Goal: Task Accomplishment & Management: Manage account settings

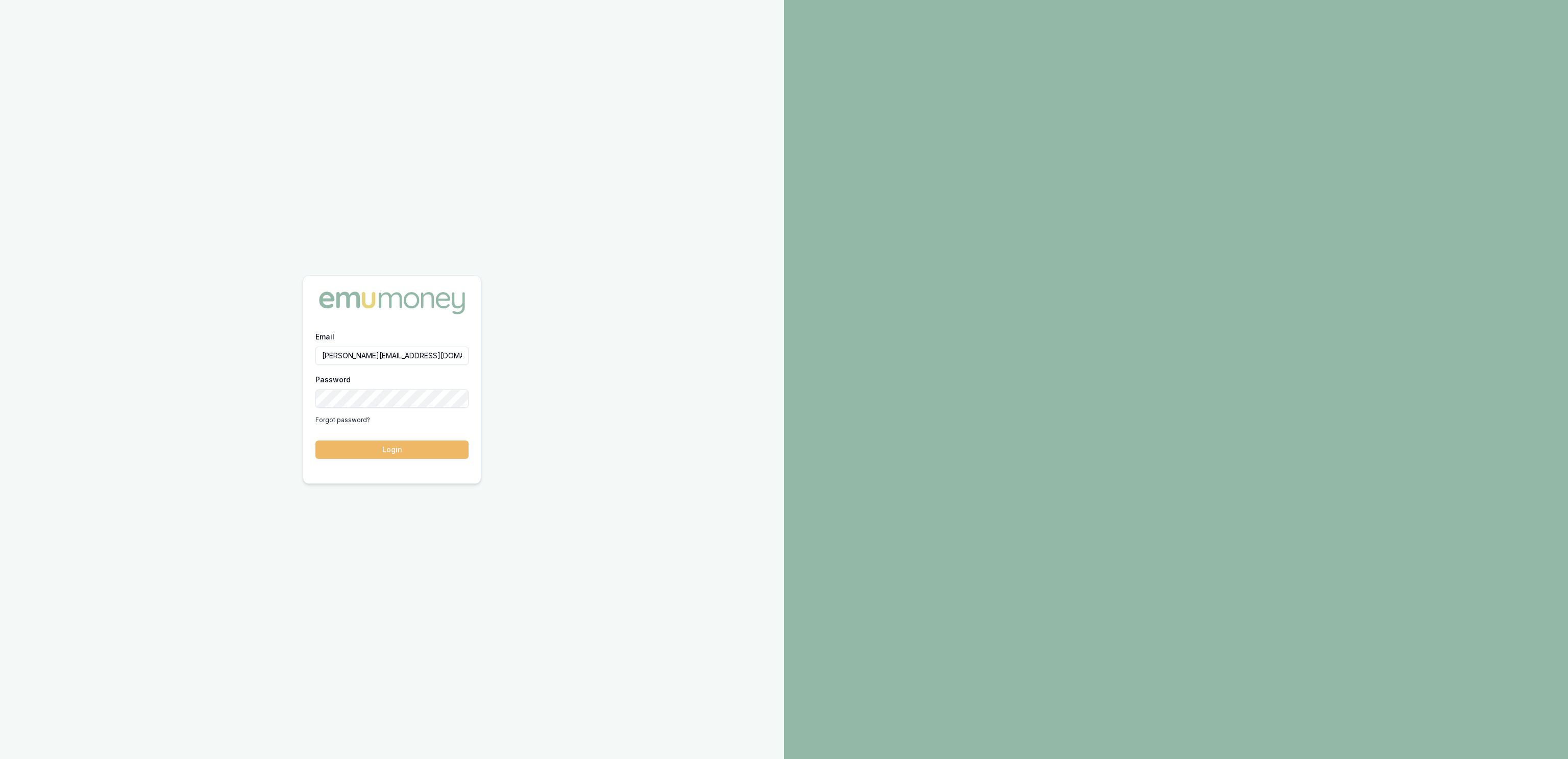
click at [378, 454] on button "Login" at bounding box center [392, 449] width 153 height 18
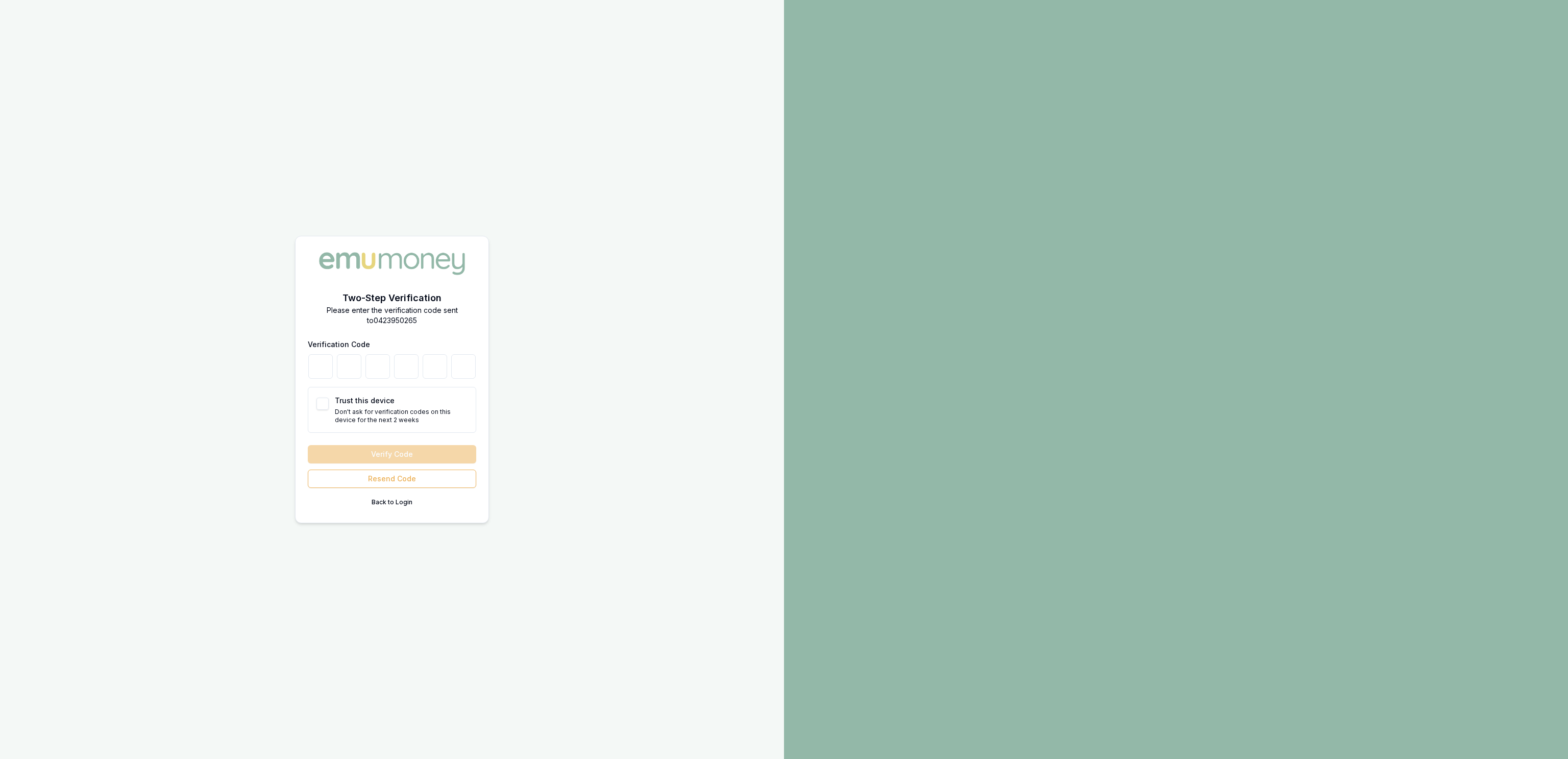
click at [319, 411] on div "Trust this device Don't ask for verification codes on this device for the next …" at bounding box center [392, 410] width 168 height 46
click at [319, 407] on button "Trust this device" at bounding box center [323, 403] width 12 height 12
checkbox input "true"
click at [317, 370] on input "number" at bounding box center [321, 366] width 24 height 24
type input "8"
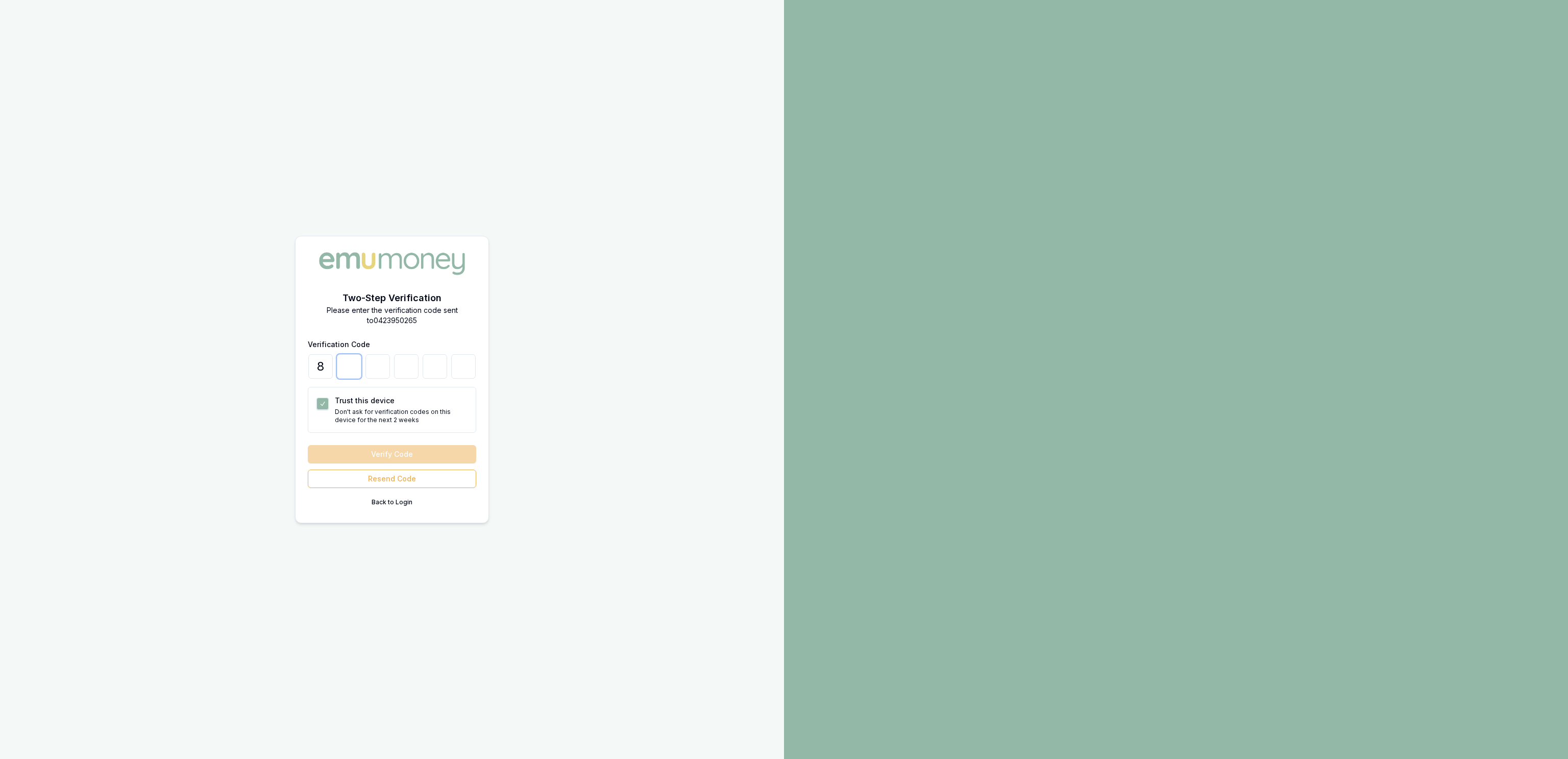
type input "5"
type input "7"
type input "0"
type input "8"
type input "7"
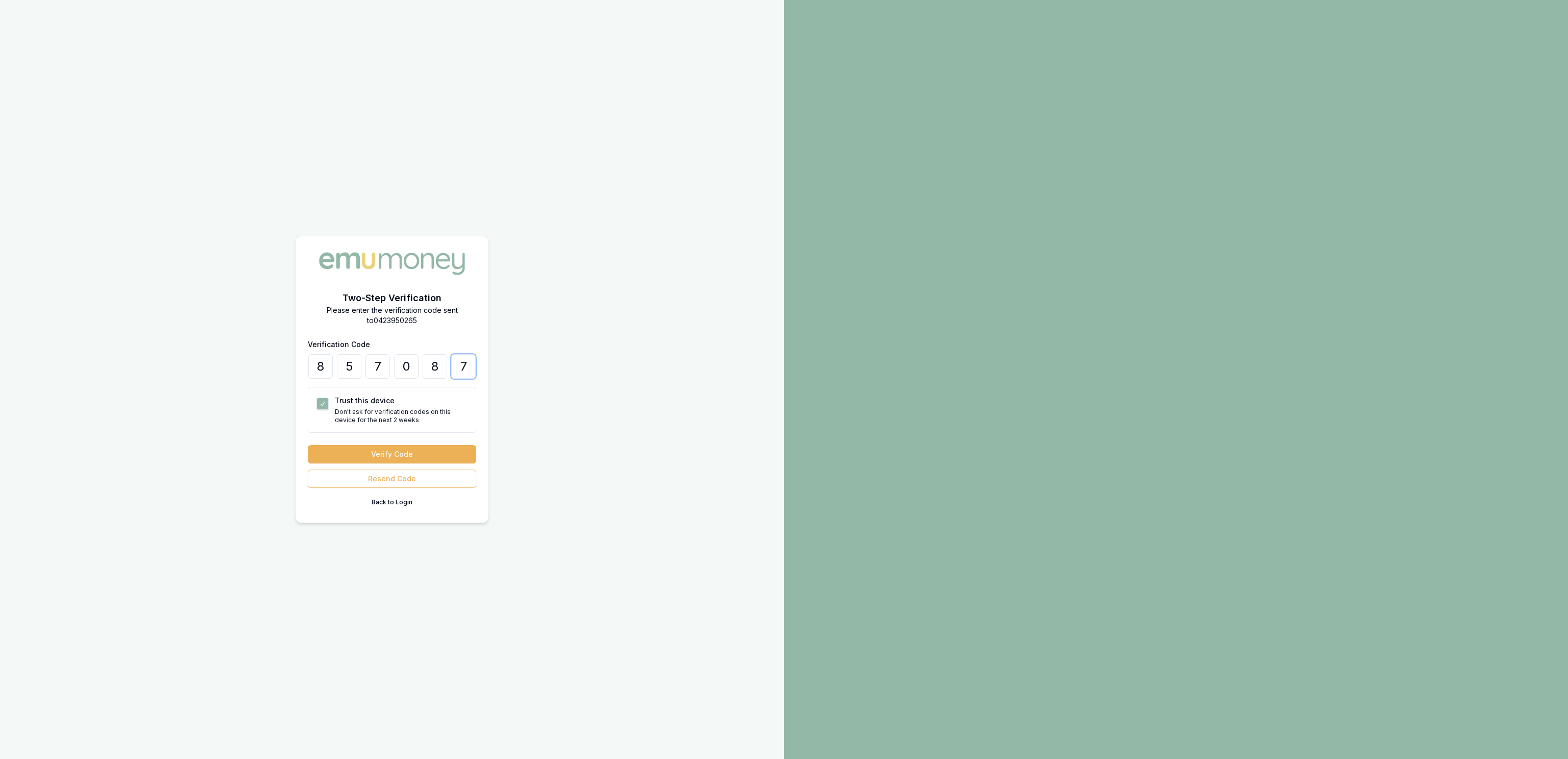
click at [308, 445] on button "Verify Code" at bounding box center [392, 454] width 168 height 18
